Goal: Transaction & Acquisition: Purchase product/service

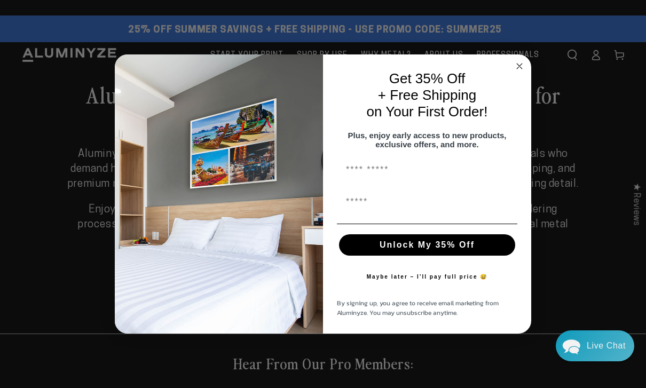
click at [519, 68] on circle "Close dialog" at bounding box center [520, 66] width 12 height 12
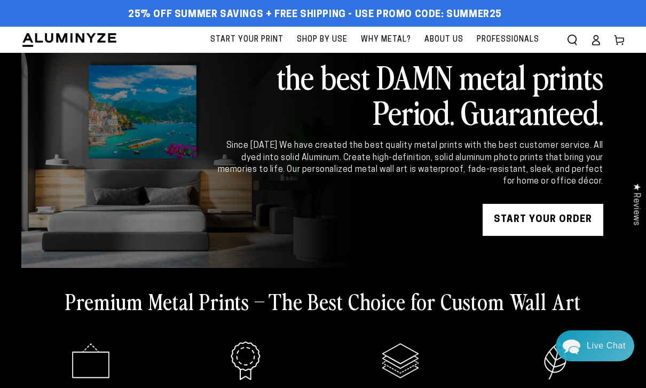
click at [261, 41] on span "Start Your Print" at bounding box center [246, 39] width 73 height 13
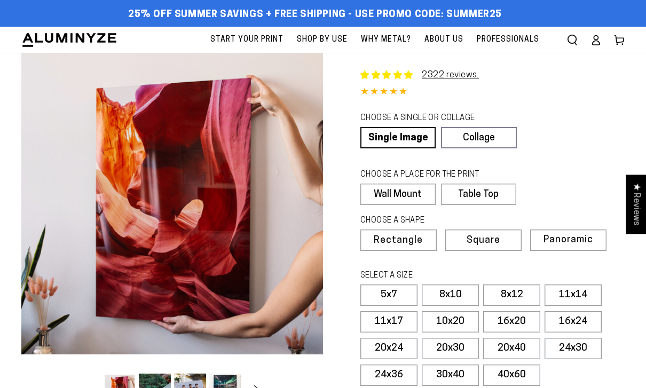
select select "**********"
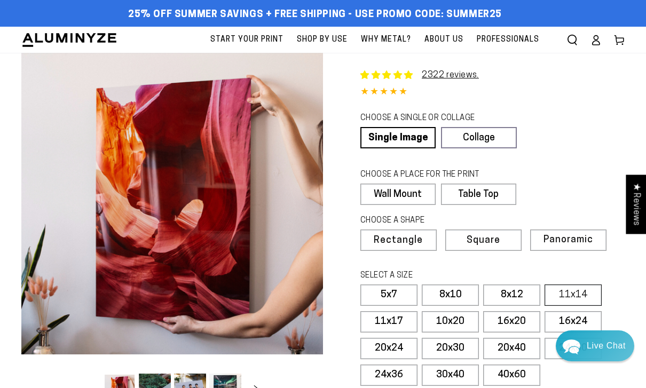
click at [577, 286] on label "11x14" at bounding box center [573, 295] width 57 height 21
click at [522, 293] on label "8x12" at bounding box center [511, 295] width 57 height 21
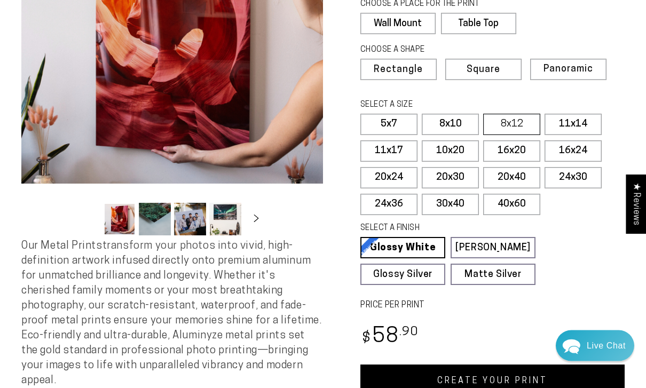
scroll to position [171, 0]
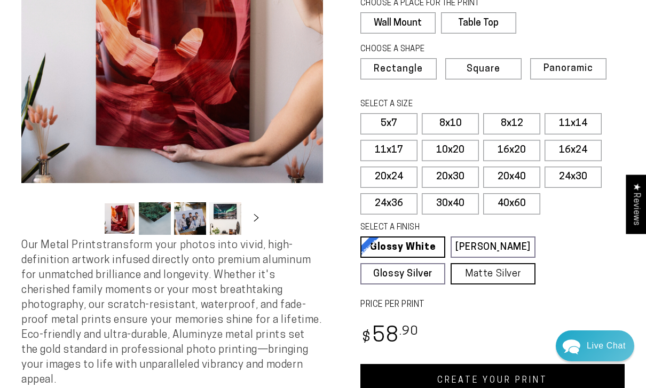
click at [504, 275] on link "Matte Silver Matte Silver Our raw silver matte aluminum surface adds a fascinat…" at bounding box center [493, 273] width 85 height 21
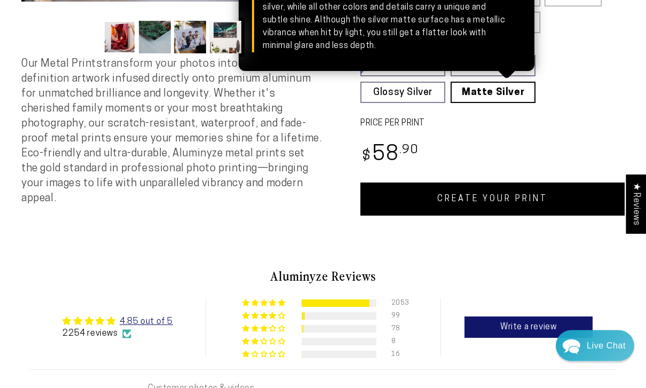
scroll to position [353, 0]
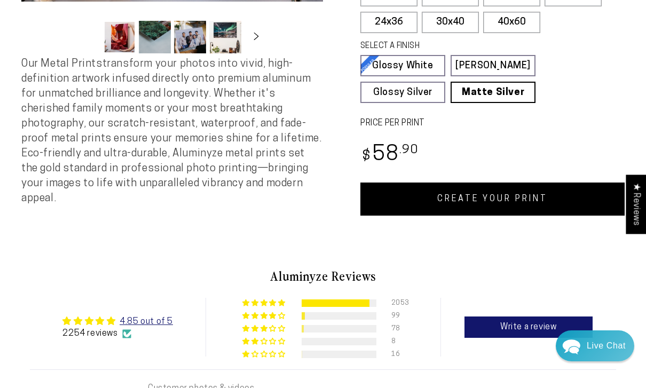
click at [524, 193] on link "CREATE YOUR PRINT" at bounding box center [493, 199] width 264 height 33
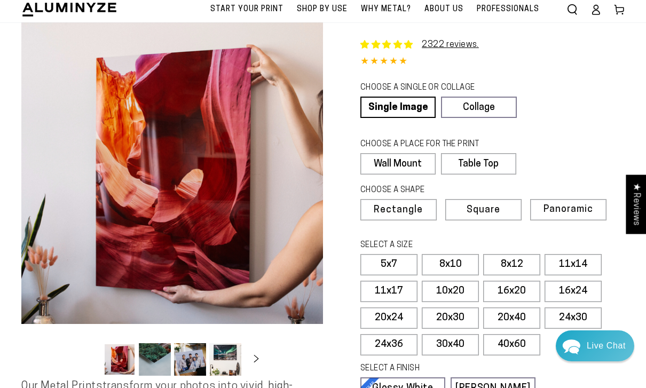
scroll to position [0, 0]
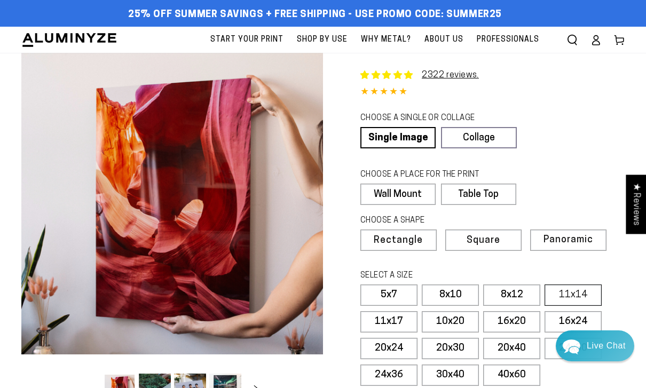
click at [574, 290] on label "11x14" at bounding box center [573, 295] width 57 height 21
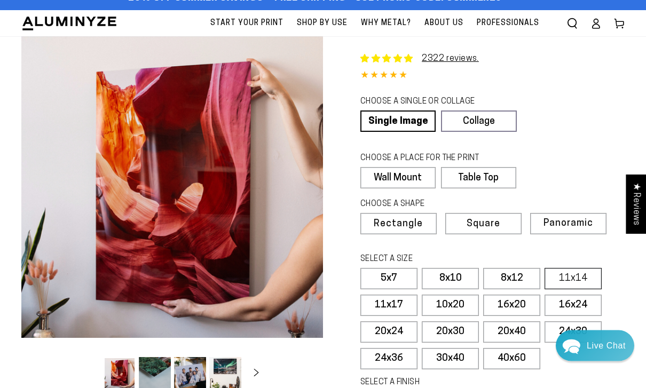
scroll to position [17, 0]
click at [406, 120] on link "Single Image" at bounding box center [397, 121] width 73 height 21
click at [411, 118] on link "Single Image" at bounding box center [397, 121] width 73 height 21
click at [413, 120] on link "Single Image" at bounding box center [397, 121] width 73 height 21
click at [405, 122] on link "Single Image" at bounding box center [397, 121] width 73 height 21
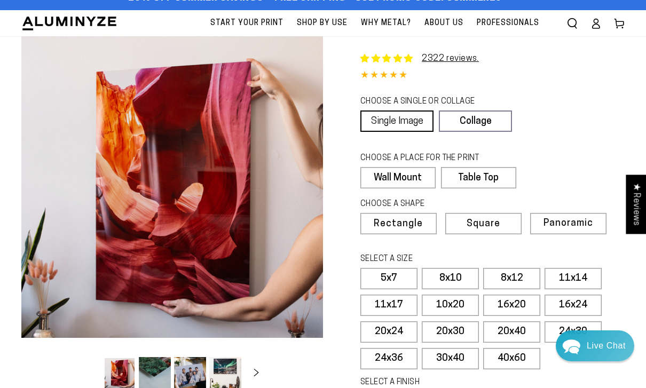
click at [399, 125] on link "Single Image" at bounding box center [397, 121] width 73 height 21
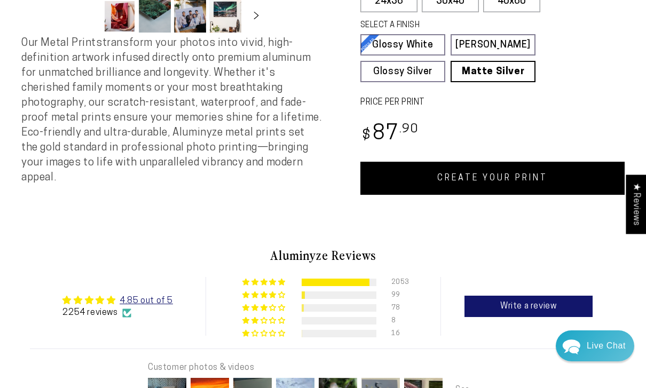
scroll to position [375, 0]
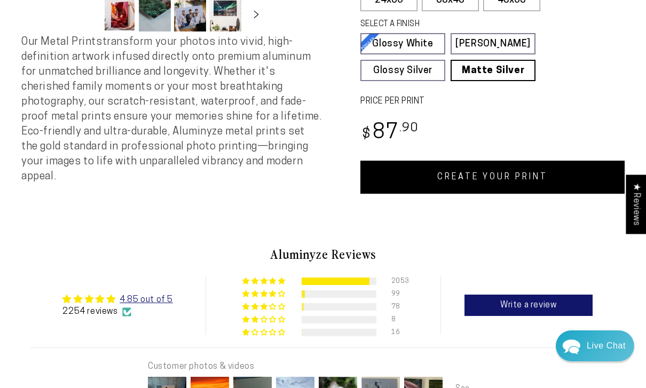
click at [506, 173] on link "CREATE YOUR PRINT" at bounding box center [493, 177] width 264 height 33
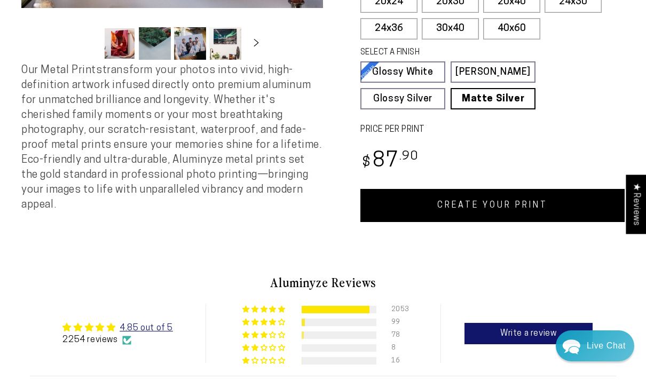
scroll to position [346, 0]
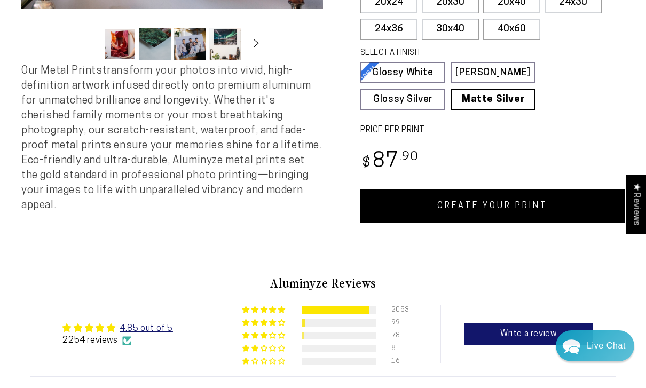
click at [516, 200] on link "CREATE YOUR PRINT" at bounding box center [493, 206] width 264 height 33
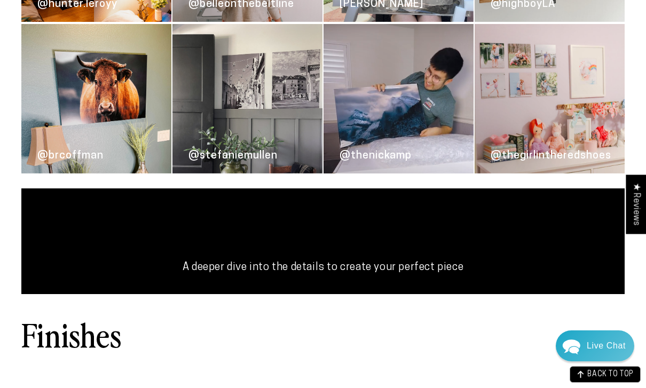
scroll to position [1656, 0]
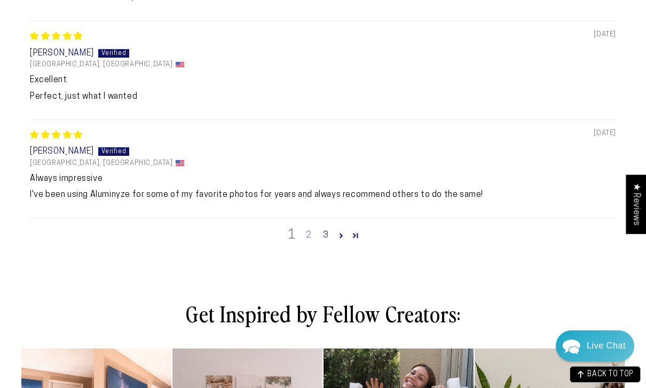
click at [308, 229] on link "2" at bounding box center [308, 235] width 17 height 13
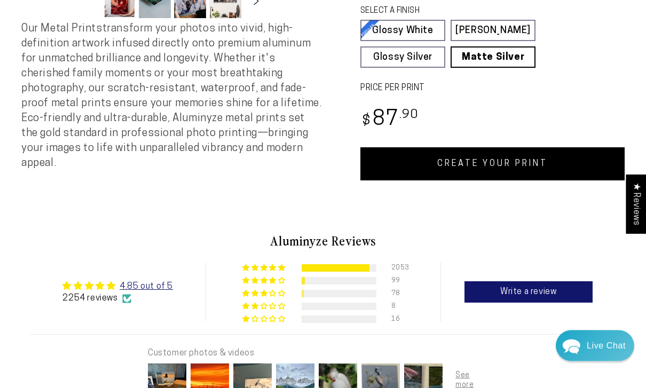
scroll to position [388, 0]
click at [527, 159] on link "CREATE YOUR PRINT" at bounding box center [493, 163] width 264 height 33
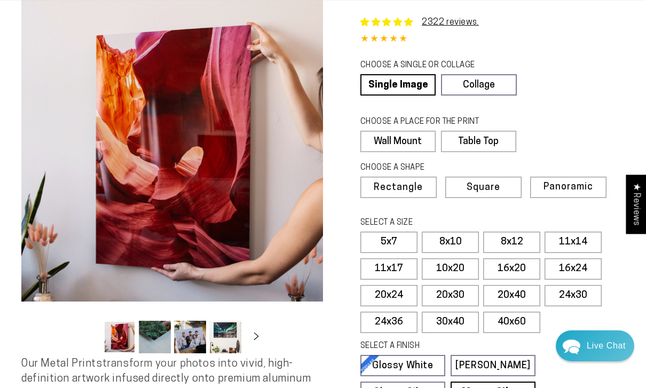
scroll to position [422, 0]
